Goal: Register for event/course

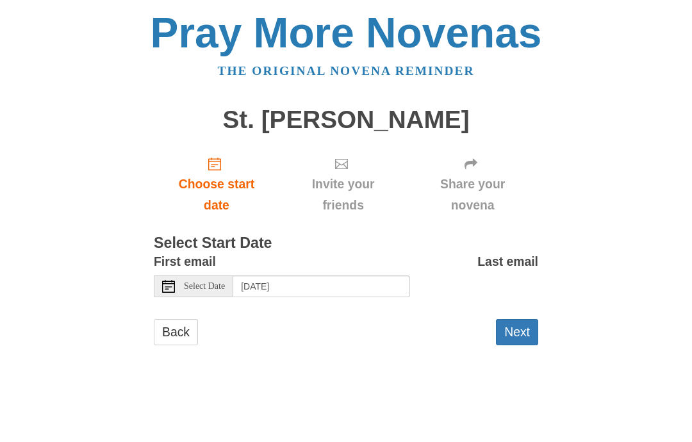
click at [517, 326] on button "Next" at bounding box center [517, 332] width 42 height 26
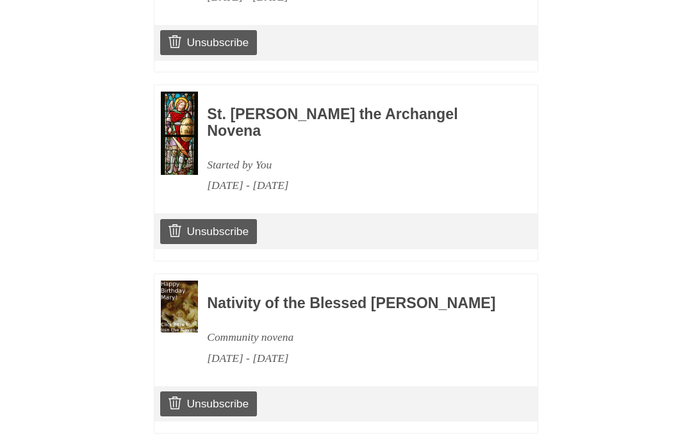
scroll to position [1095, 0]
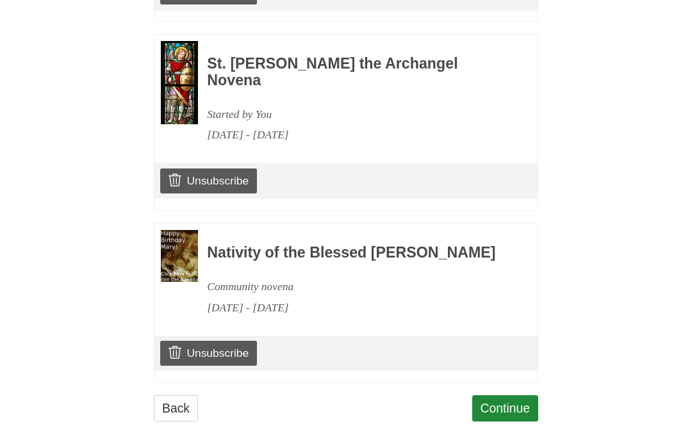
click at [513, 395] on link "Continue" at bounding box center [505, 408] width 67 height 26
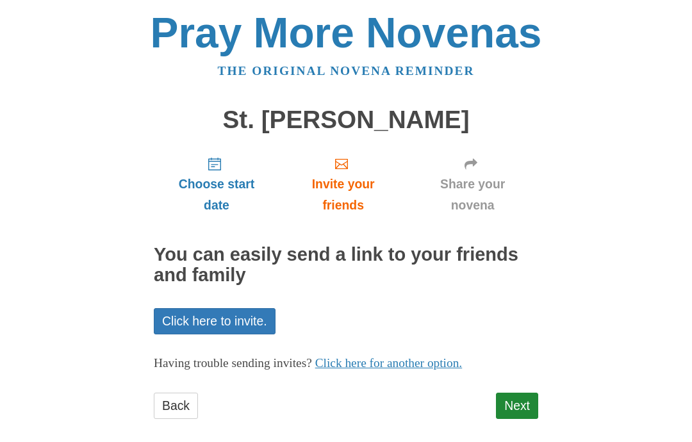
click at [528, 401] on link "Next" at bounding box center [517, 406] width 42 height 26
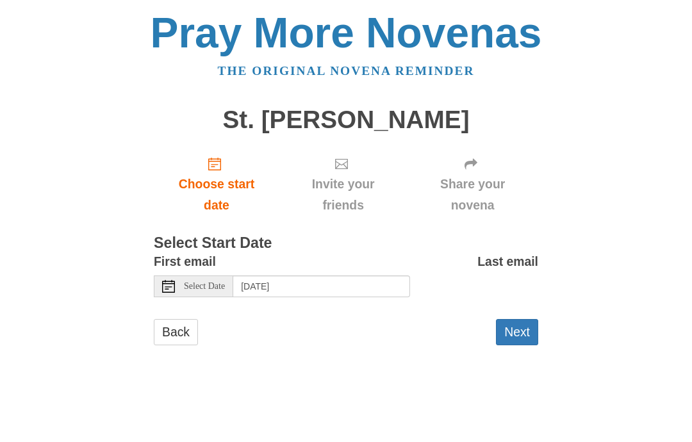
click at [529, 329] on button "Next" at bounding box center [517, 332] width 42 height 26
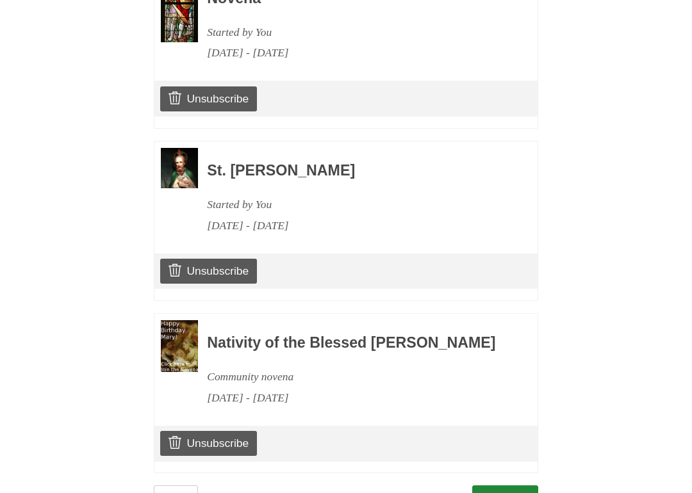
scroll to position [1215, 0]
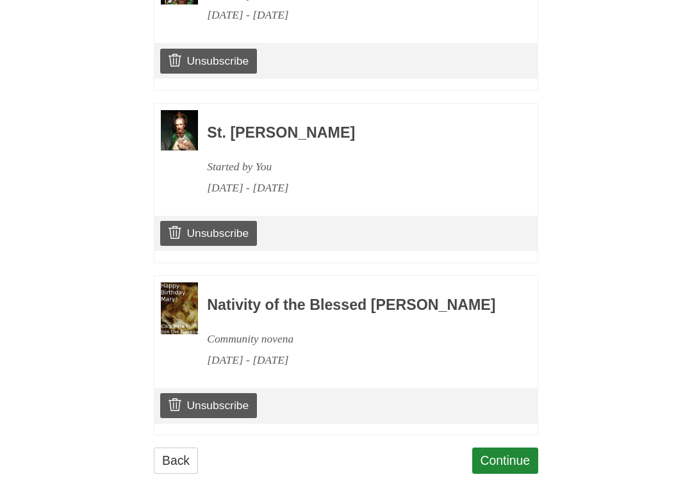
click at [517, 441] on link "Continue" at bounding box center [505, 461] width 67 height 26
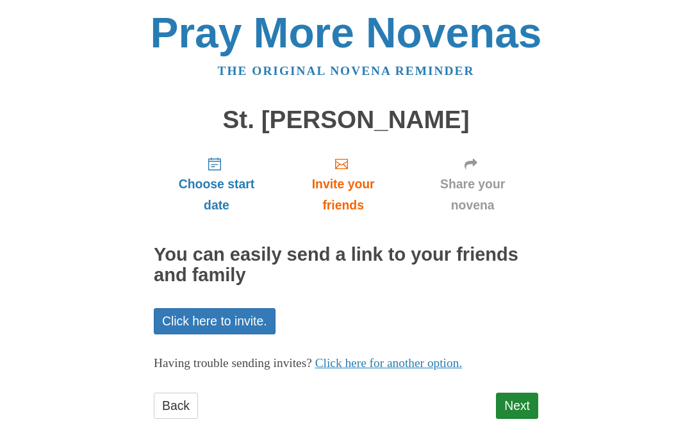
click at [520, 402] on link "Next" at bounding box center [517, 406] width 42 height 26
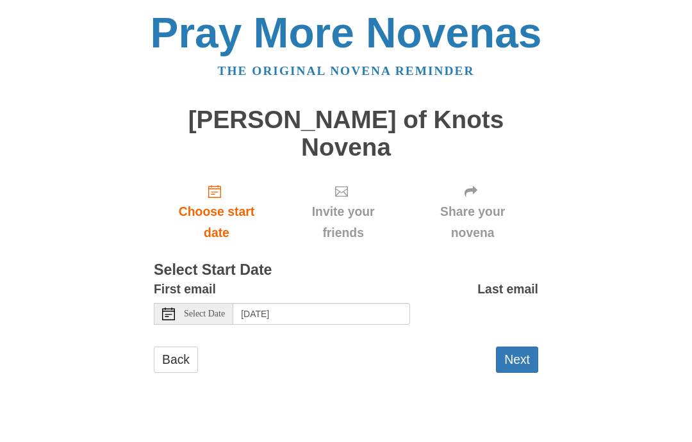
click at [523, 346] on button "Next" at bounding box center [517, 359] width 42 height 26
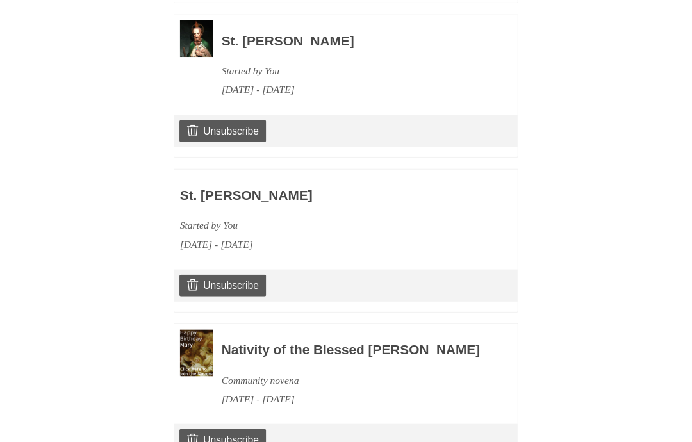
scroll to position [1385, 0]
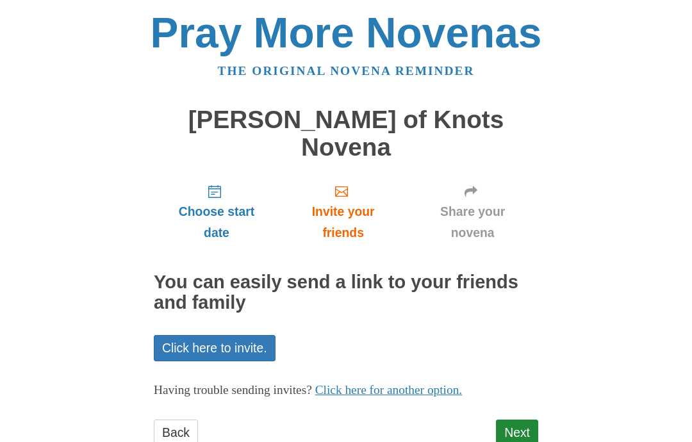
click at [526, 419] on link "Next" at bounding box center [517, 432] width 42 height 26
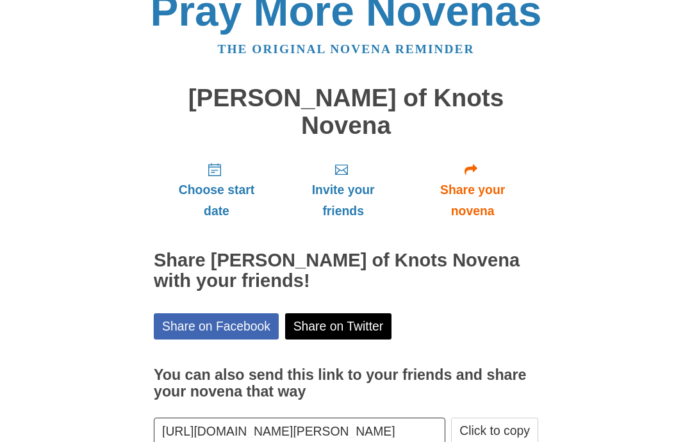
scroll to position [67, 0]
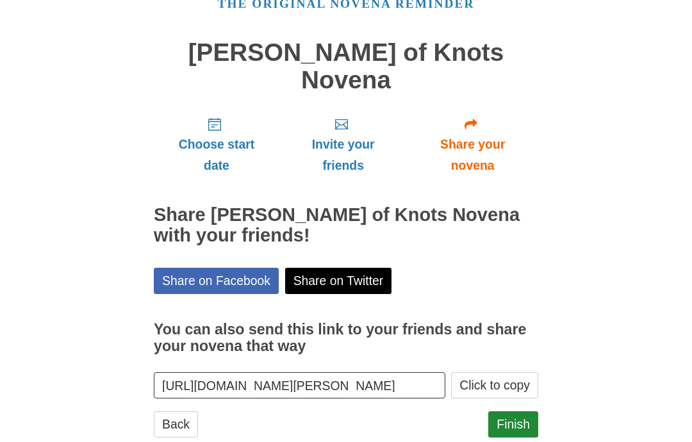
click at [527, 411] on link "Finish" at bounding box center [513, 424] width 50 height 26
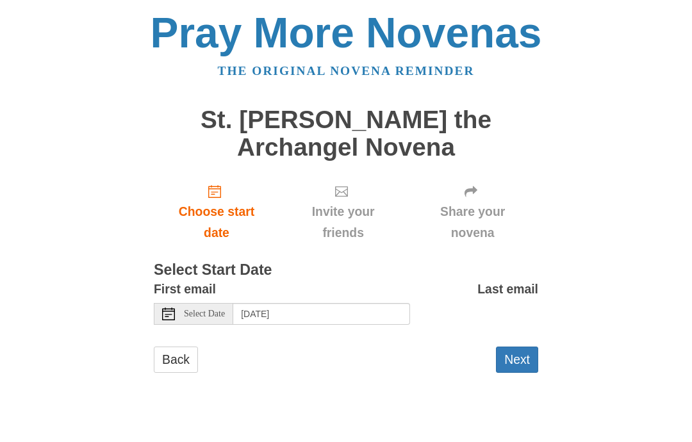
click at [530, 350] on button "Next" at bounding box center [517, 359] width 42 height 26
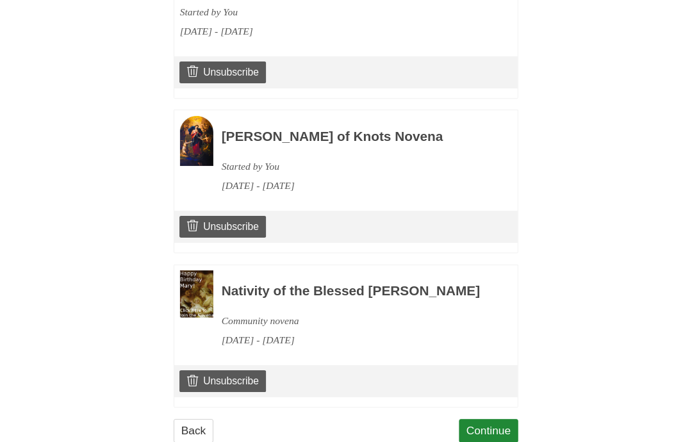
scroll to position [1634, 0]
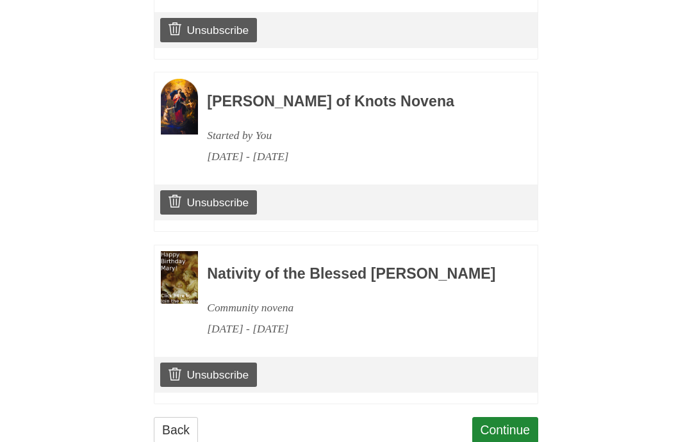
click at [518, 417] on link "Continue" at bounding box center [505, 430] width 67 height 26
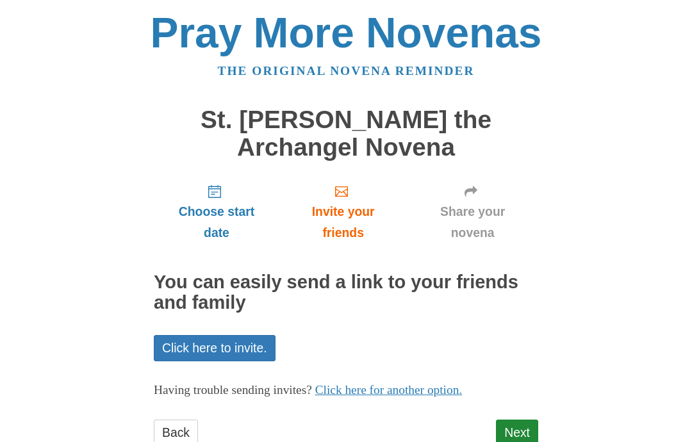
click at [519, 433] on link "Next" at bounding box center [517, 432] width 42 height 26
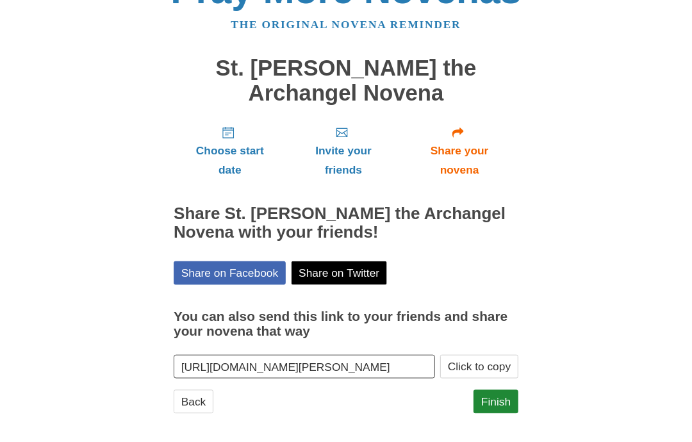
scroll to position [94, 0]
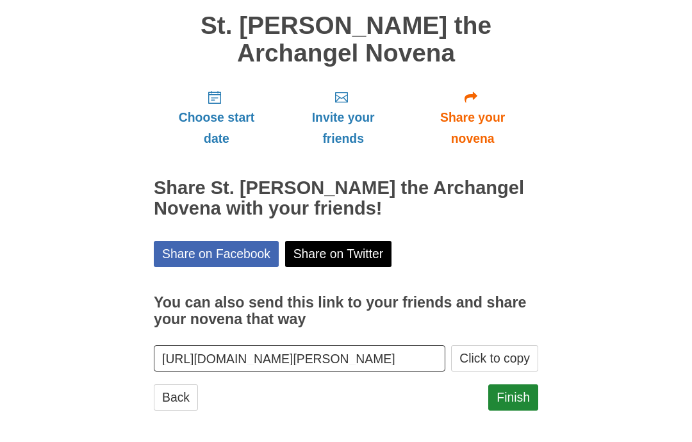
click at [521, 393] on link "Finish" at bounding box center [513, 397] width 50 height 26
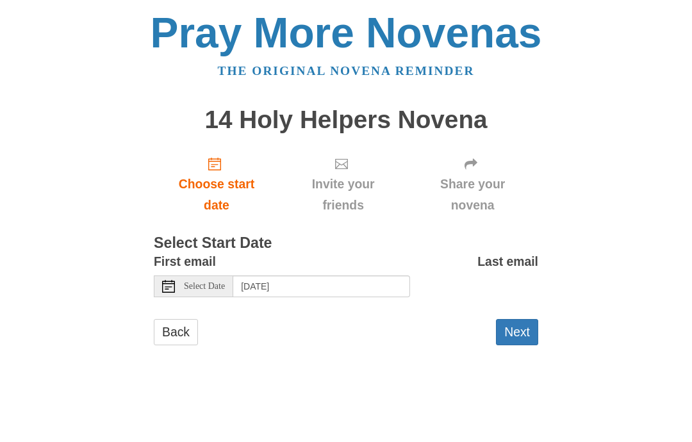
click at [520, 331] on button "Next" at bounding box center [517, 332] width 42 height 26
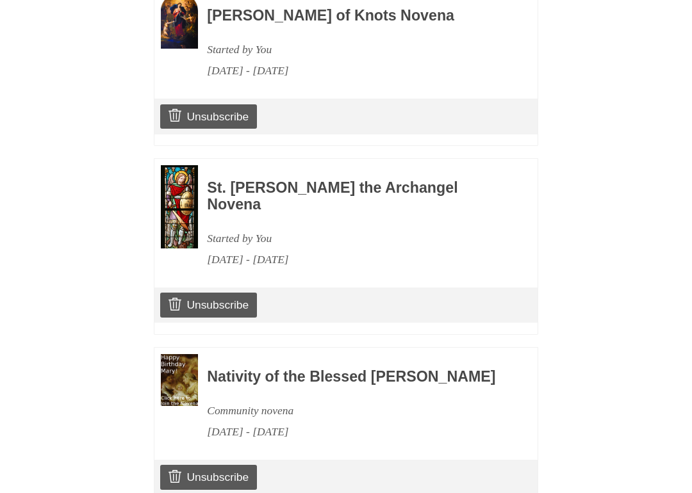
scroll to position [1727, 0]
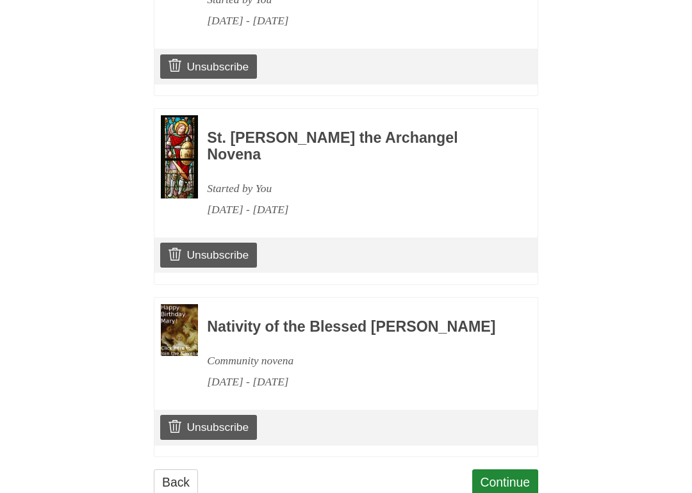
click at [514, 441] on link "Continue" at bounding box center [505, 482] width 67 height 26
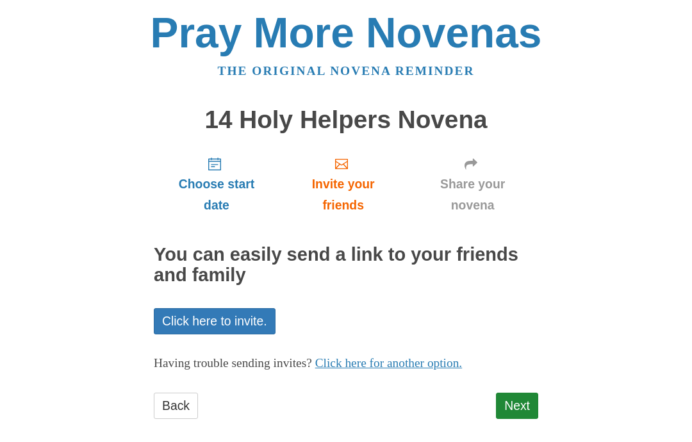
click at [530, 406] on link "Next" at bounding box center [517, 406] width 42 height 26
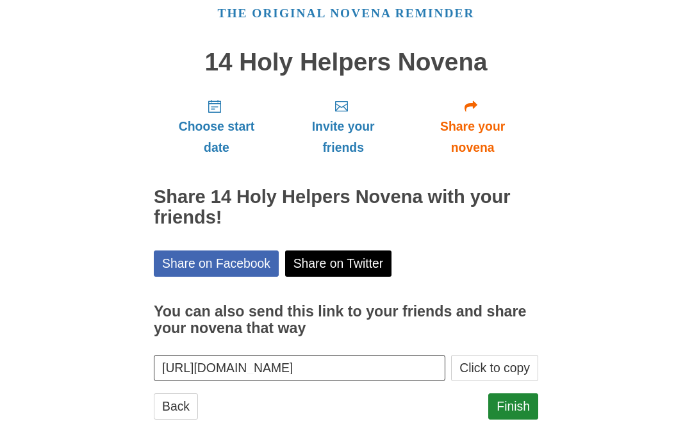
scroll to position [67, 0]
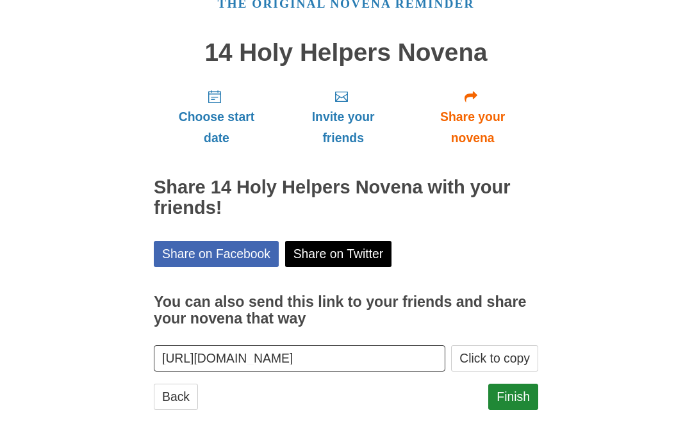
click at [525, 400] on link "Finish" at bounding box center [513, 397] width 50 height 26
